Goal: Navigation & Orientation: Find specific page/section

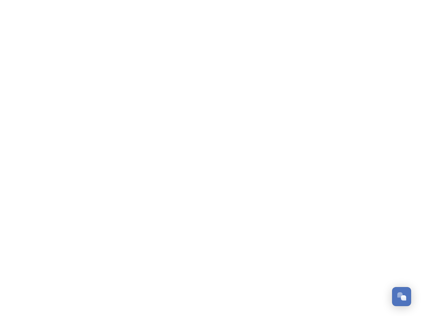
click at [402, 297] on div "Open Chat" at bounding box center [403, 297] width 5 height 5
click at [404, 0] on html "/p/collection/tempest/tourism-academy-2025 Dismiss GoSquared Assistant Chat wit…" at bounding box center [210, 0] width 421 height 0
click at [352, 0] on html "/p/collection/tempest/tourism-academy-2025 Dismiss GoSquared Assistant Chat wit…" at bounding box center [210, 0] width 421 height 0
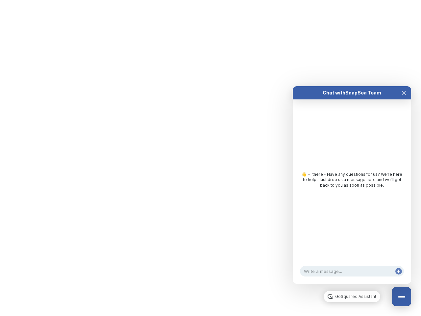
click at [404, 94] on icon "Close Chat" at bounding box center [404, 92] width 3 height 3
click at [399, 273] on icon at bounding box center [398, 271] width 3 height 3
click at [211, 0] on html "/p/collection/tempest/tourism-academy-2025 Dismiss GoSquared Assistant Chat wit…" at bounding box center [210, 0] width 421 height 0
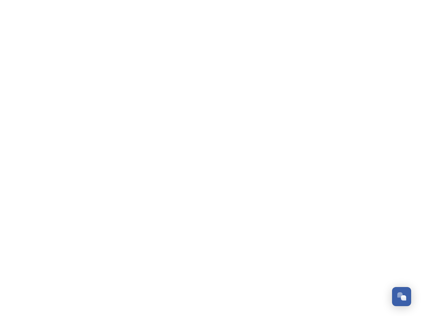
click at [206, 0] on html "/p/collection/tempest/tourism-academy-2025 Dismiss GoSquared Assistant Chat wit…" at bounding box center [210, 0] width 421 height 0
click at [402, 297] on div "Open Chat" at bounding box center [403, 297] width 5 height 5
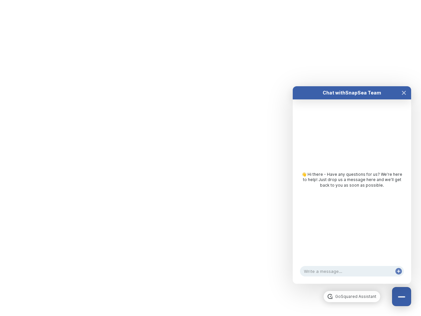
click at [404, 223] on div "👋 Hi there - Have any questions for us? We’re here to help! Just drop us a mess…" at bounding box center [352, 181] width 119 height 164
click at [352, 0] on html "/p/collection/tempest/tourism-academy-2025 Dismiss GoSquared Assistant Chat wit…" at bounding box center [210, 0] width 421 height 0
click at [352, 192] on div "👋 Hi there - Have any questions for us? We’re here to help! Just drop us a mess…" at bounding box center [352, 181] width 119 height 164
click at [404, 99] on div "👋 Hi there - Have any questions for us? We’re here to help! Just drop us a mess…" at bounding box center [352, 181] width 119 height 164
click at [399, 278] on div "Chat with SnapSea Team GoSquared Assistant 👋 Hi there - Have any questions for …" at bounding box center [352, 185] width 119 height 198
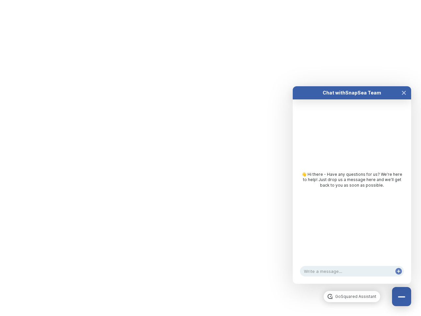
click at [399, 278] on div "Chat with SnapSea Team GoSquared Assistant 👋 Hi there - Have any questions for …" at bounding box center [352, 185] width 119 height 198
click at [211, 0] on html "/p/collection/tempest/tourism-academy-2025 Dismiss GoSquared Assistant Chat wit…" at bounding box center [210, 0] width 421 height 0
click at [206, 0] on html "/p/collection/tempest/tourism-academy-2025 Dismiss GoSquared Assistant Chat wit…" at bounding box center [210, 0] width 421 height 0
